Goal: Information Seeking & Learning: Learn about a topic

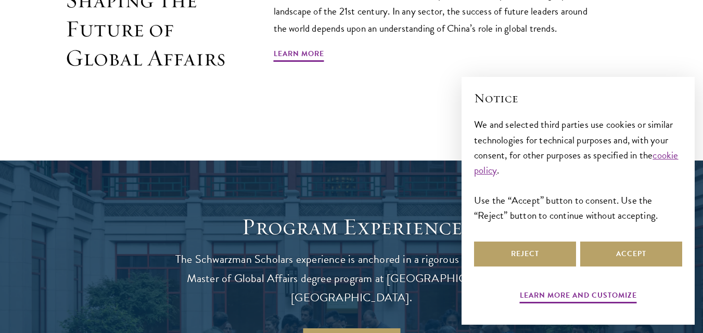
scroll to position [687, 0]
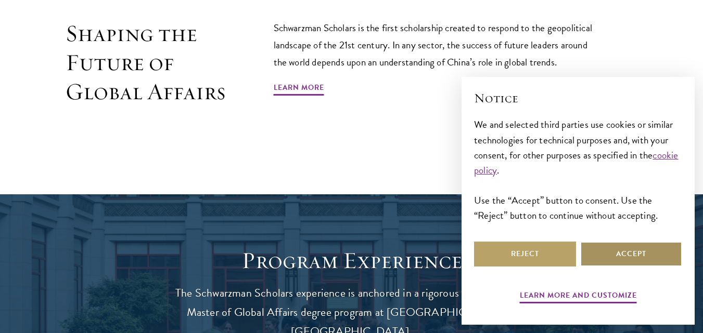
click at [585, 255] on button "Accept" at bounding box center [631, 254] width 102 height 25
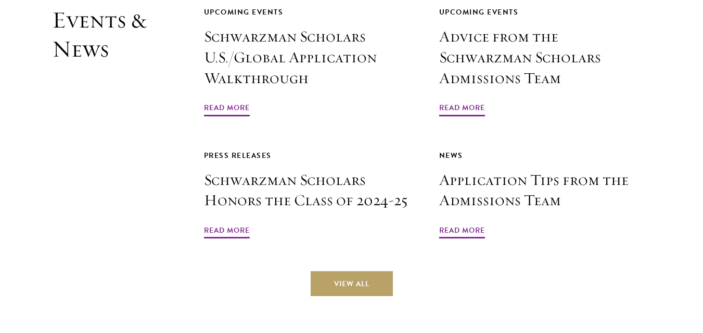
scroll to position [3077, 0]
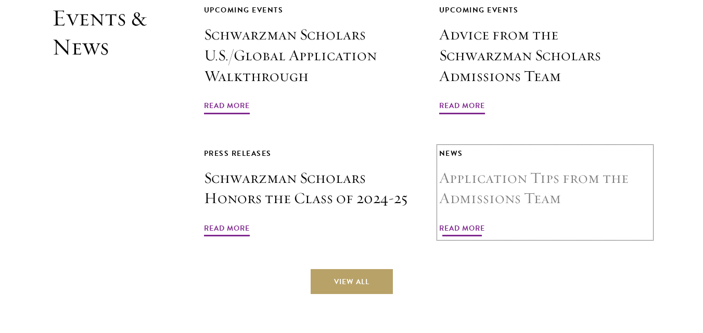
click at [467, 222] on span "Read More" at bounding box center [462, 230] width 46 height 16
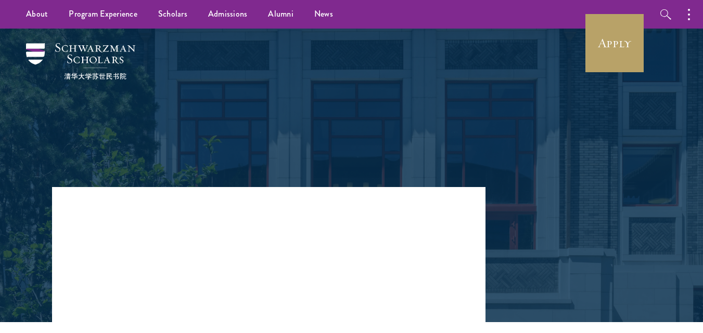
click at [550, 115] on div "Back to News" at bounding box center [351, 108] width 599 height 159
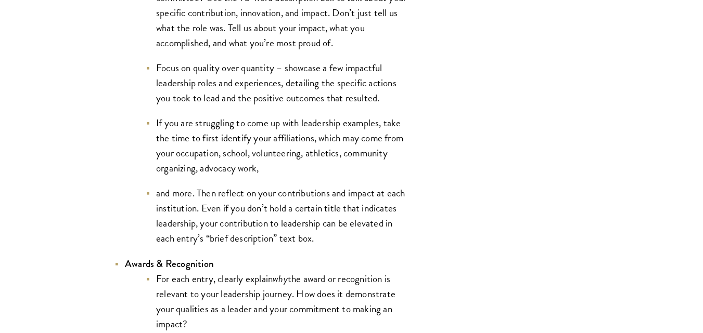
scroll to position [2371, 0]
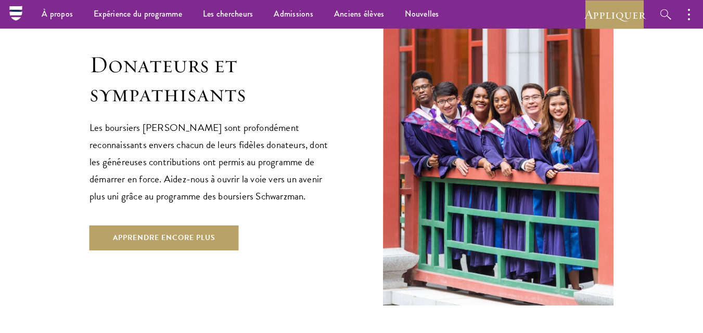
scroll to position [2838, 0]
